Goal: Navigation & Orientation: Find specific page/section

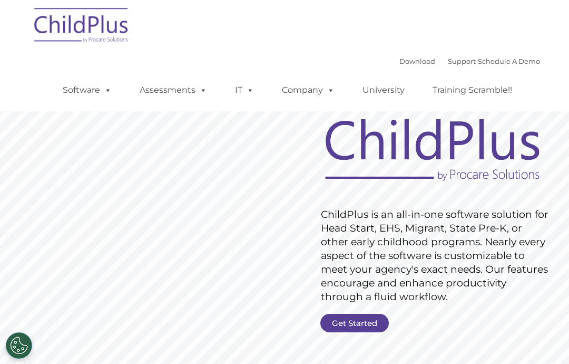
click at [212, 26] on div "Download Support | Schedule A Demo  MENU MENU Software ChildPlus: The original…" at bounding box center [284, 55] width 511 height 111
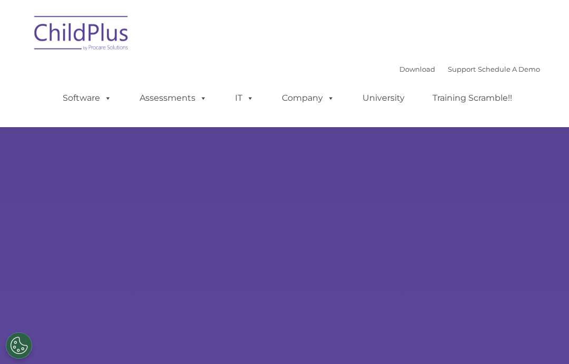
type input ""
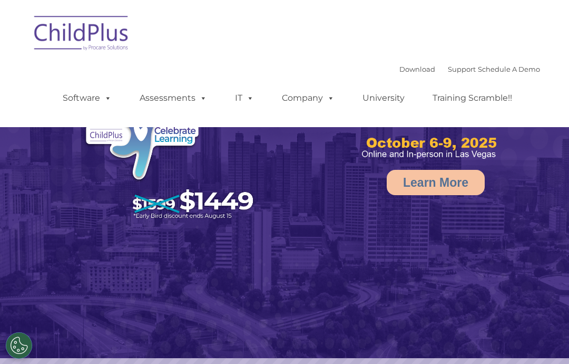
select select "MEDIUM"
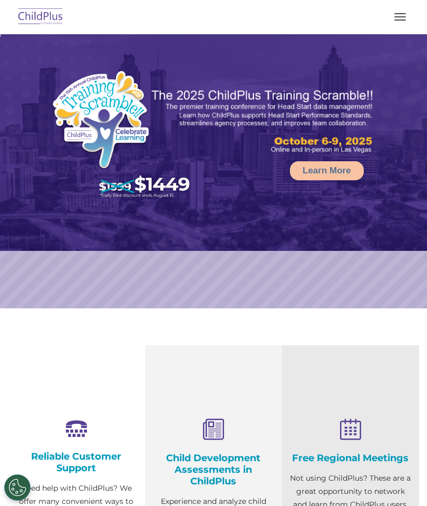
select select "MEDIUM"
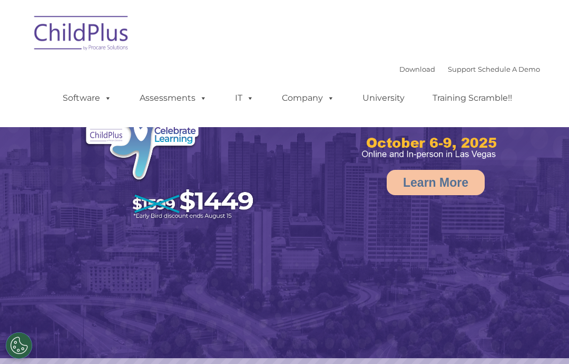
select select "MEDIUM"
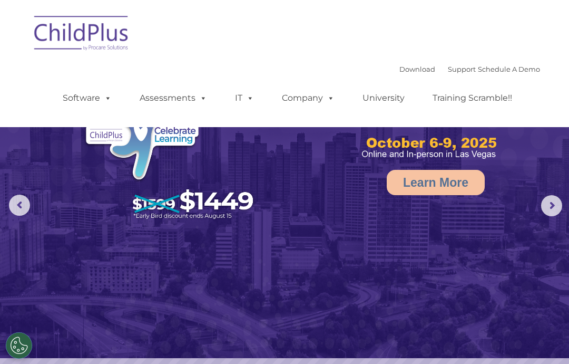
click at [287, 156] on img at bounding box center [351, 117] width 300 height 90
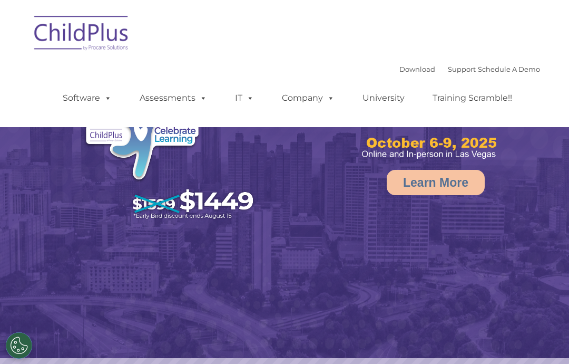
select select "MEDIUM"
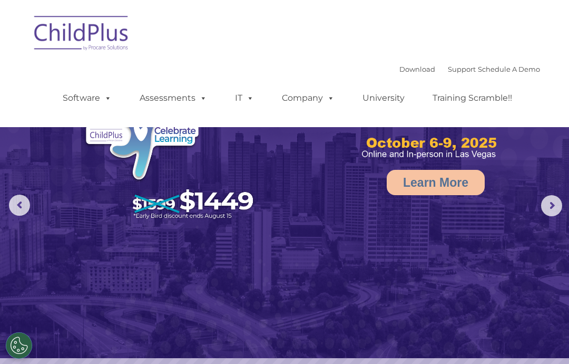
click at [280, 57] on div "Download Support | Schedule A Demo  MENU MENU Software ChildPlus: The original…" at bounding box center [284, 63] width 511 height 111
click at [278, 38] on div "Download Support | Schedule A Demo  MENU MENU Software ChildPlus: The original…" at bounding box center [284, 63] width 511 height 111
click at [289, 47] on div "Download Support | Schedule A Demo  MENU MENU Software ChildPlus: The original…" at bounding box center [284, 63] width 511 height 111
click at [289, 50] on div "Download Support | Schedule A Demo  MENU MENU Software ChildPlus: The original…" at bounding box center [284, 63] width 511 height 111
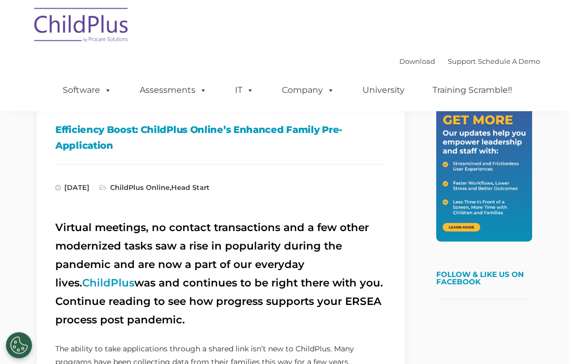
scroll to position [174, 0]
click at [293, 38] on div "Download Support | Schedule A Demo  MENU MENU Software ChildPlus: The original…" at bounding box center [284, 55] width 511 height 111
click at [268, 35] on div "Download Support | Schedule A Demo  MENU MENU Software ChildPlus: The original…" at bounding box center [284, 55] width 511 height 111
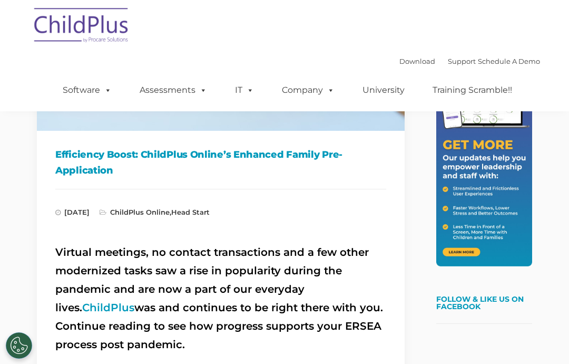
scroll to position [149, 0]
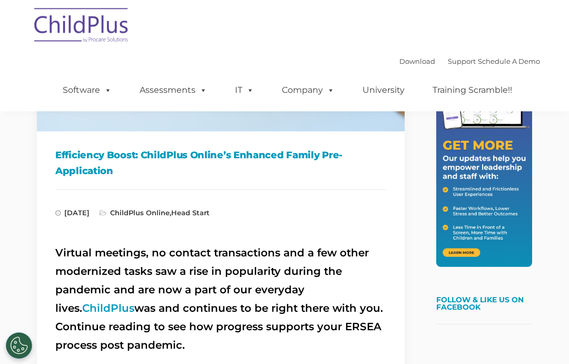
click at [85, 85] on link "Software" at bounding box center [87, 90] width 70 height 21
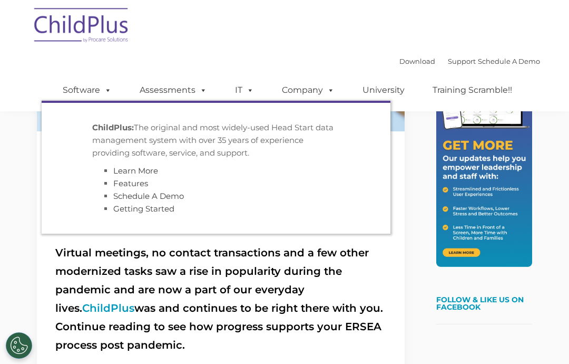
click at [164, 82] on link "Assessments" at bounding box center [173, 90] width 89 height 21
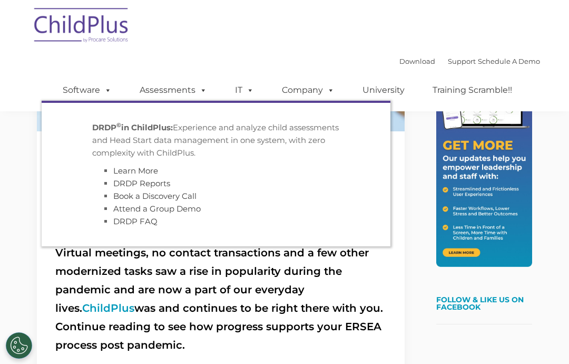
click at [247, 77] on ul "Software ChildPlus: The original and most widely-used Head Start data managemen…" at bounding box center [291, 90] width 499 height 42
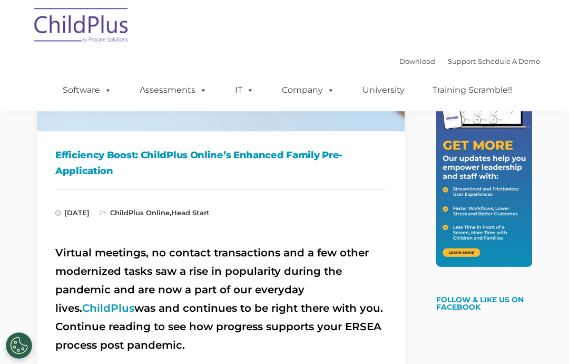
click at [193, 35] on div "Download Support | Schedule A Demo  MENU MENU Software ChildPlus: The original…" at bounding box center [284, 55] width 511 height 111
click at [196, 22] on div "Download Support | Schedule A Demo  MENU MENU Software ChildPlus: The original…" at bounding box center [284, 55] width 511 height 111
click at [214, 32] on div "Download Support | Schedule A Demo  MENU MENU Software ChildPlus: The original…" at bounding box center [284, 55] width 511 height 111
click at [281, 46] on div "Download Support | Schedule A Demo  MENU MENU Software ChildPlus: The original…" at bounding box center [284, 55] width 511 height 111
click at [280, 44] on div "Download Support | Schedule A Demo  MENU MENU Software ChildPlus: The original…" at bounding box center [284, 55] width 511 height 111
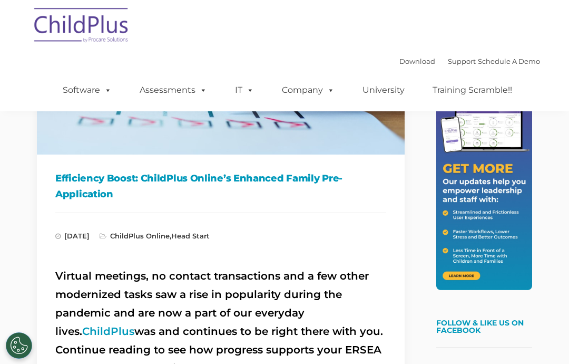
scroll to position [0, 0]
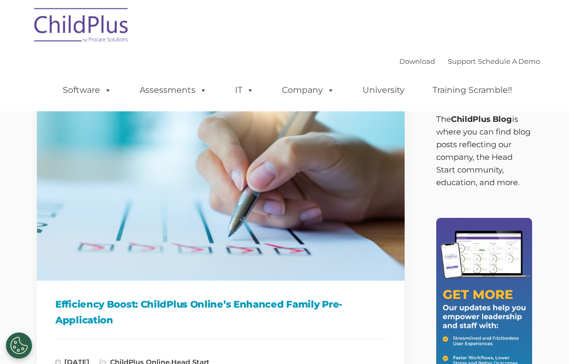
click at [30, 66] on div "Download Support | Schedule A Demo  MENU MENU Software ChildPlus: The original…" at bounding box center [284, 55] width 511 height 111
